Goal: Task Accomplishment & Management: Manage account settings

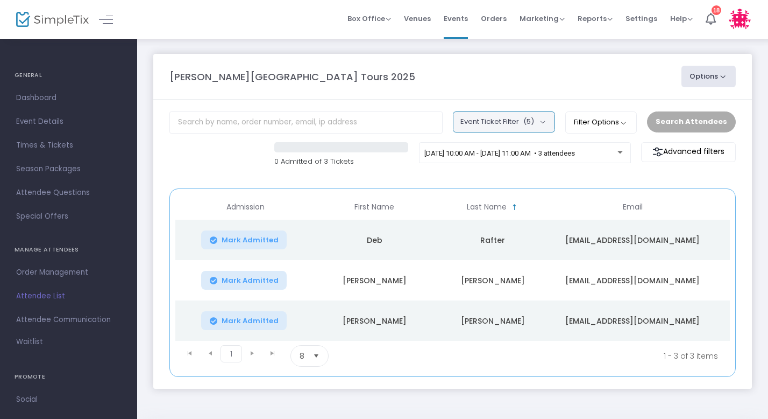
click at [545, 118] on button "Event Ticket Filter (5)" at bounding box center [504, 121] width 102 height 20
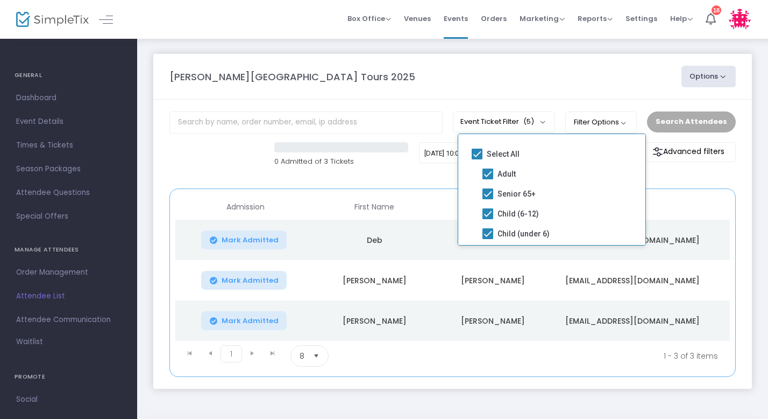
click at [547, 77] on div "[PERSON_NAME][GEOGRAPHIC_DATA] Tours 2025" at bounding box center [420, 76] width 512 height 15
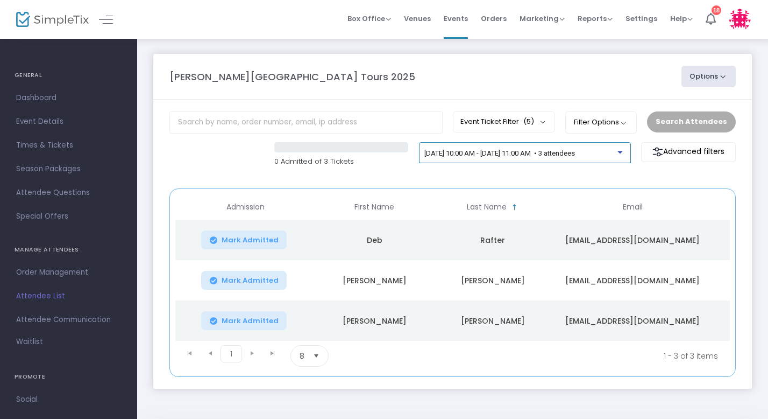
click at [575, 154] on span "[DATE] 10:00 AM - [DATE] 11:00 AM • 3 attendees" at bounding box center [500, 153] width 151 height 8
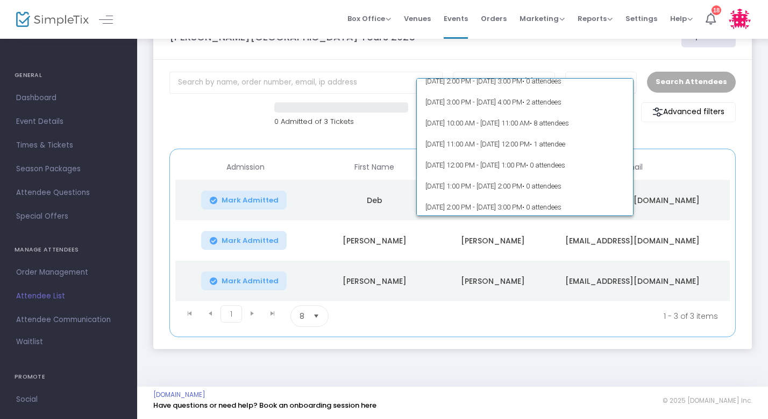
scroll to position [7331, 0]
click at [521, 130] on span "[DATE] 10:00 AM - [DATE] 11:00 AM • 8 attendees" at bounding box center [526, 124] width 200 height 21
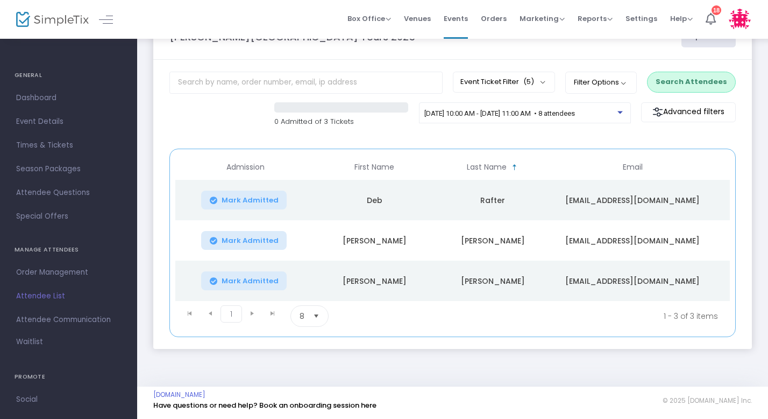
click at [688, 76] on button "Search Attendees" at bounding box center [691, 82] width 89 height 20
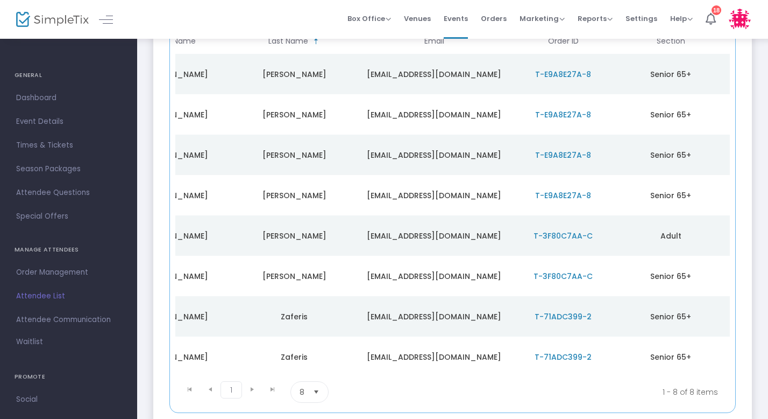
scroll to position [0, 195]
click at [555, 237] on span "T-3F80C7AA-C" at bounding box center [566, 235] width 59 height 11
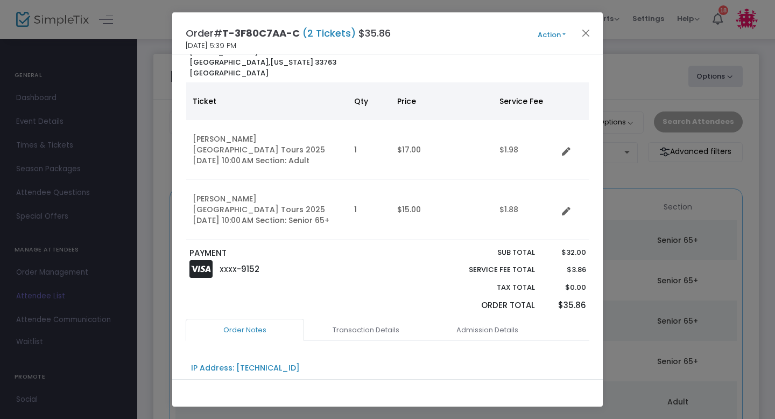
scroll to position [0, 0]
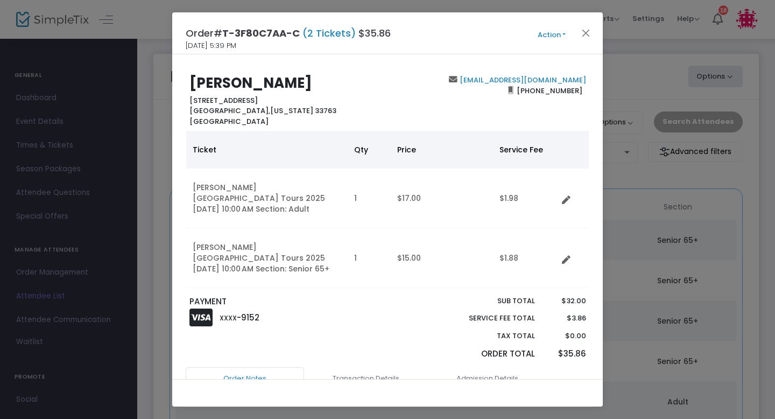
click at [554, 36] on button "Action" at bounding box center [551, 35] width 65 height 12
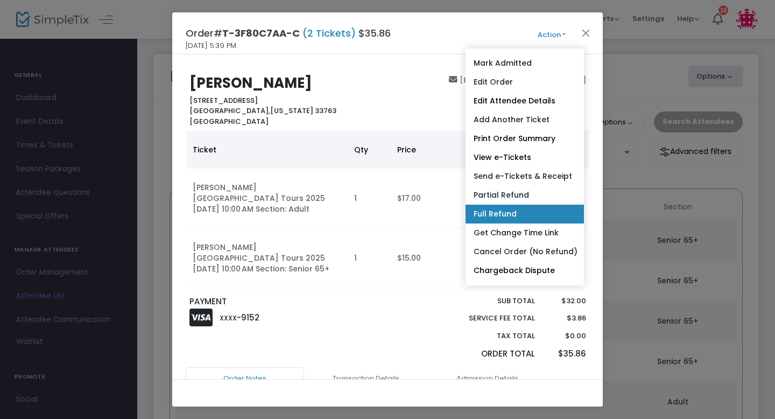
click at [524, 206] on link "Full Refund" at bounding box center [524, 213] width 118 height 19
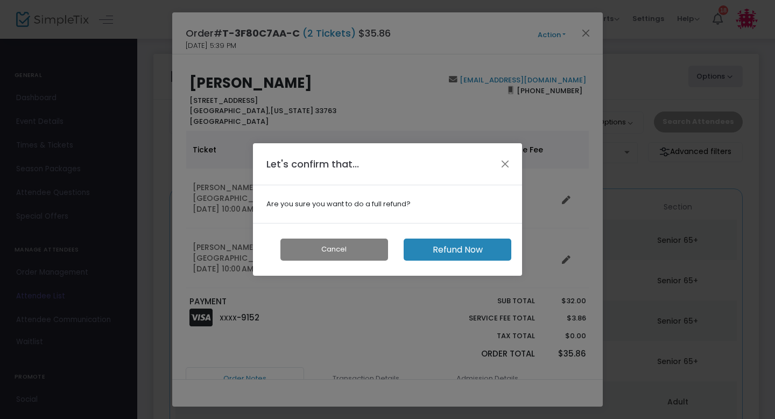
click at [440, 247] on button "Refund Now" at bounding box center [458, 249] width 108 height 22
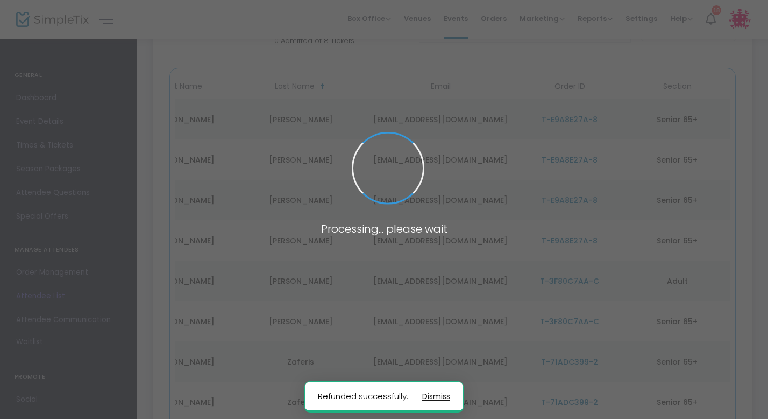
scroll to position [124, 0]
